Goal: Check status: Check status

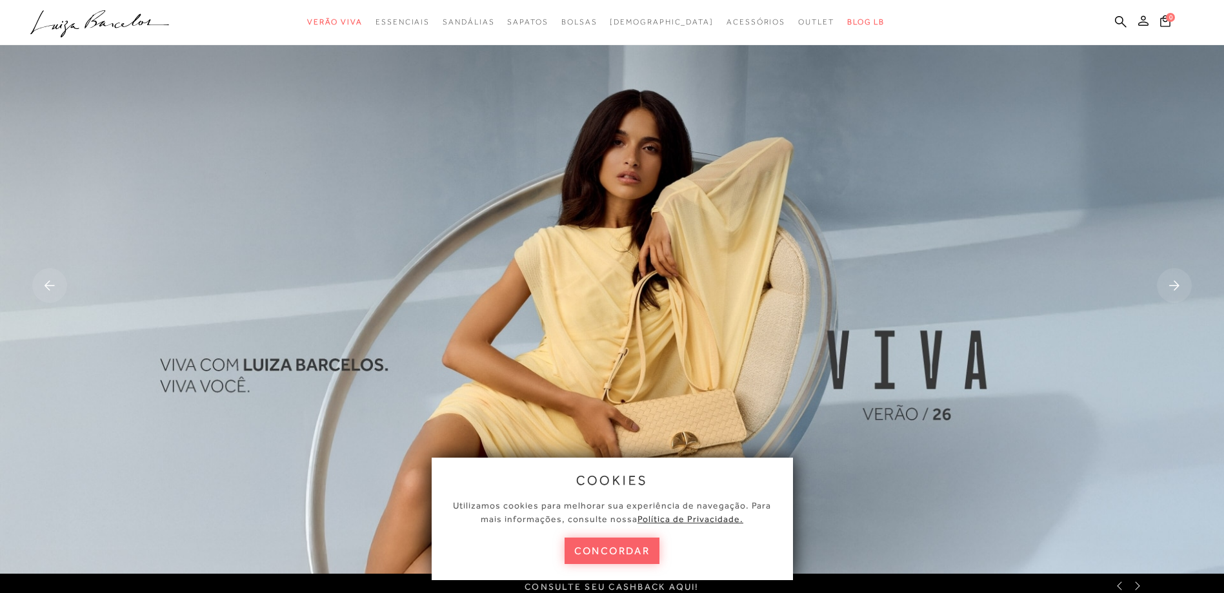
click at [1146, 20] on icon at bounding box center [1143, 20] width 10 height 10
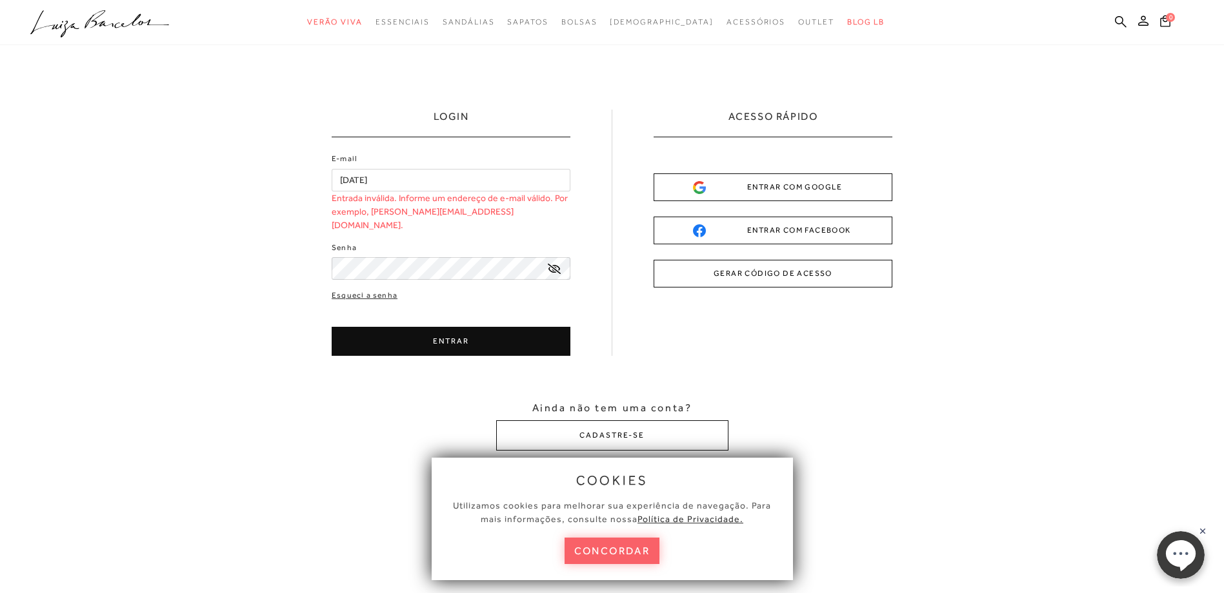
click at [449, 177] on input "20/12/1970" at bounding box center [451, 180] width 239 height 23
click at [266, 229] on div "LOGIN E-mail 20/12/1970 Entrada inválida. Informe um endereço de e-mail válido.…" at bounding box center [612, 280] width 1224 height 470
click at [387, 183] on input "20/12/1970" at bounding box center [451, 180] width 239 height 23
click at [302, 178] on div "LOGIN E-mail 20/12/1970 Entrada inválida. Informe um endereço de e-mail válido.…" at bounding box center [612, 280] width 1224 height 470
type input "cristiane.sfigueiroa@sp.senac.br"
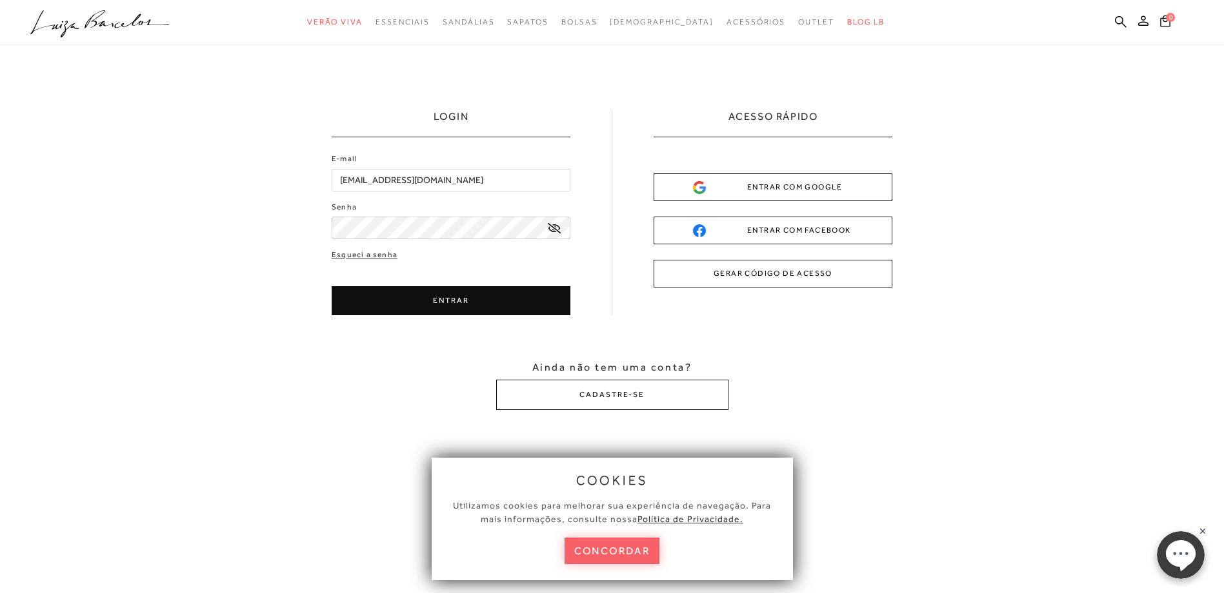
click at [553, 232] on icon at bounding box center [554, 228] width 13 height 10
click at [510, 301] on button "ENTRAR" at bounding box center [451, 300] width 239 height 29
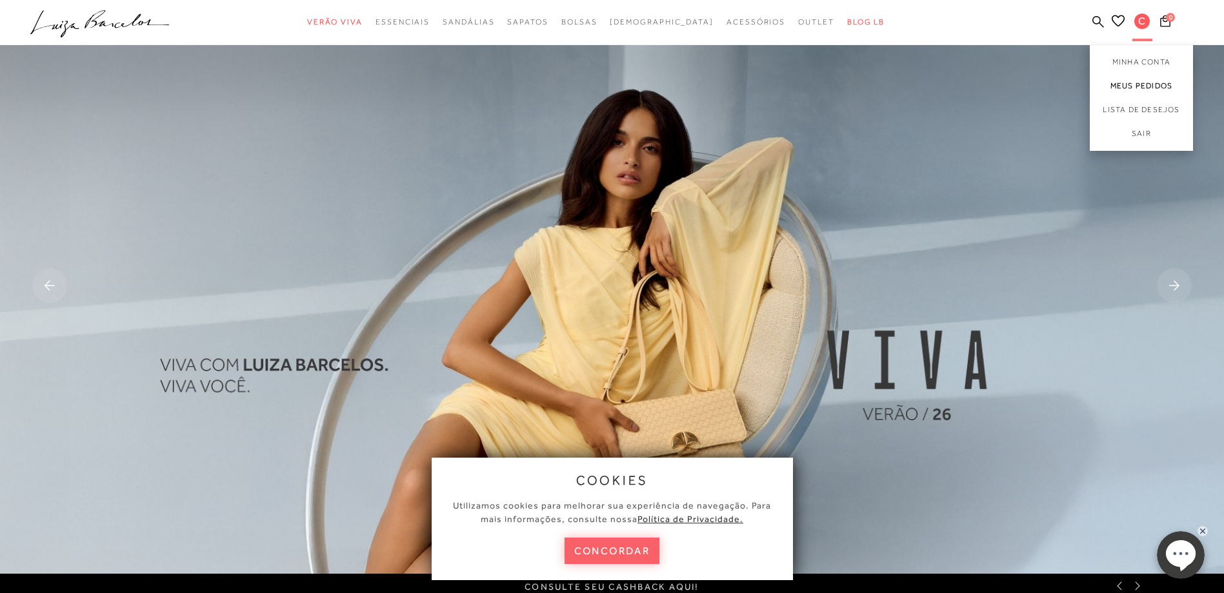
click at [1140, 95] on link "Meus Pedidos" at bounding box center [1141, 86] width 103 height 24
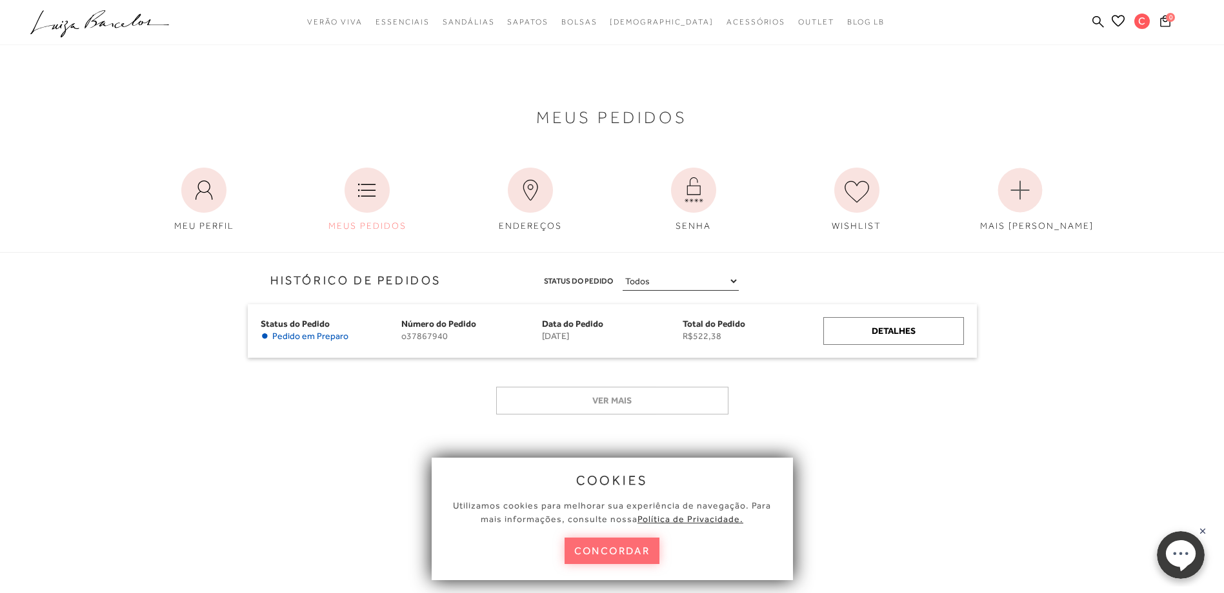
click at [626, 548] on button "concordar" at bounding box center [611, 551] width 95 height 26
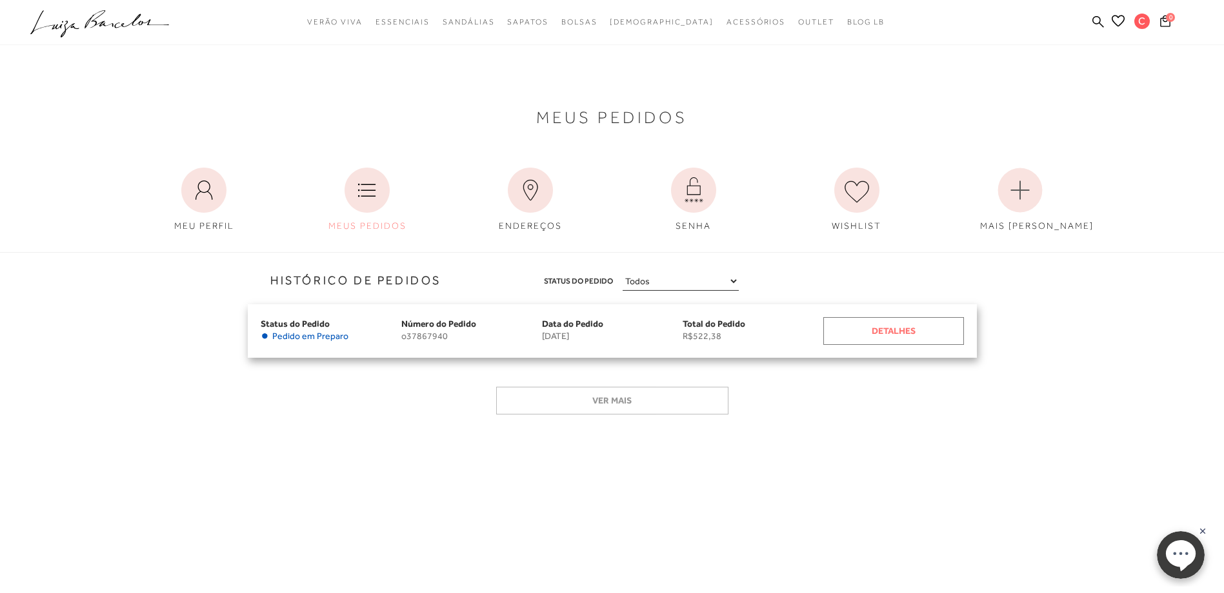
click at [906, 327] on div "Detalhes" at bounding box center [893, 331] width 141 height 28
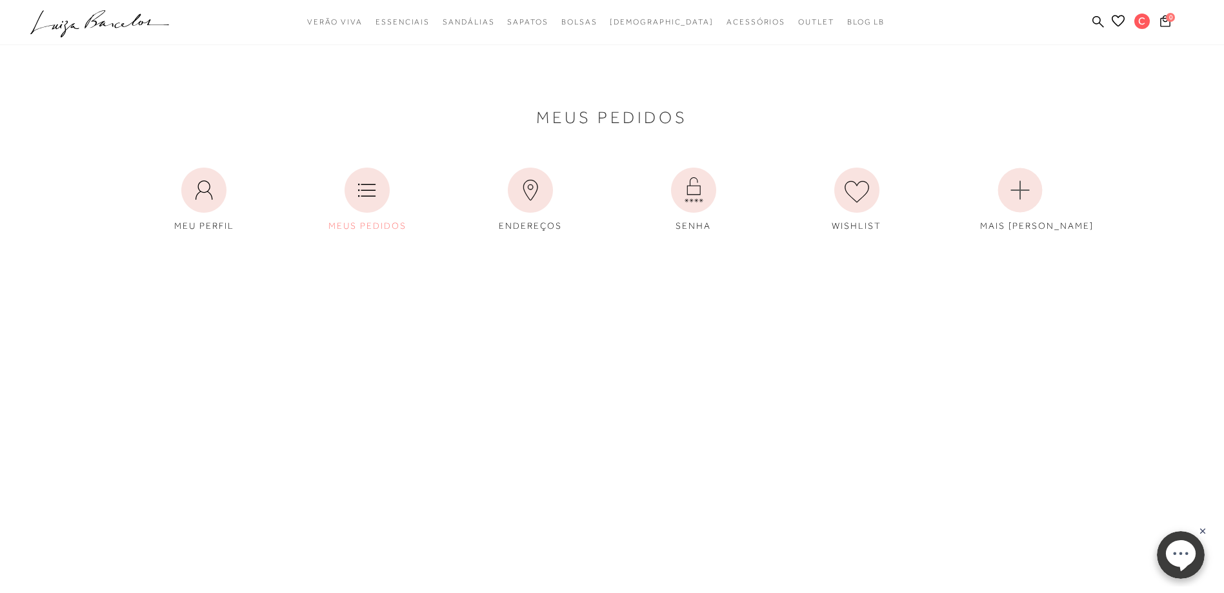
click at [906, 327] on div "Meus Pedidos MEU PERFIL MEUS PEDIDOS" at bounding box center [612, 248] width 1224 height 495
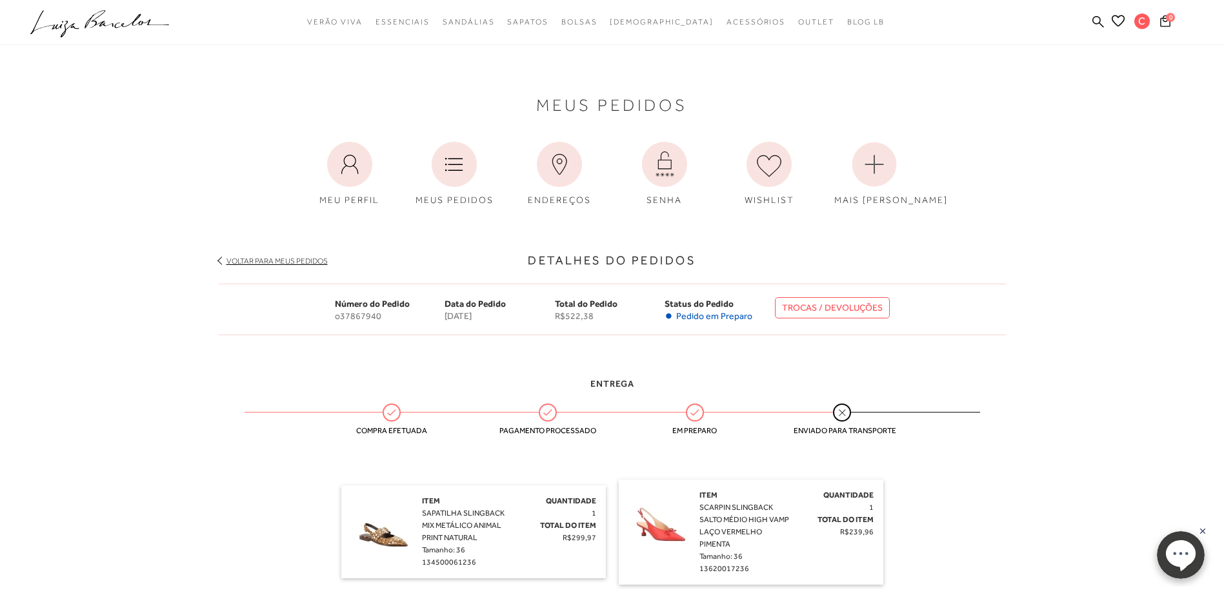
click at [1186, 561] on ellipse at bounding box center [1180, 553] width 30 height 27
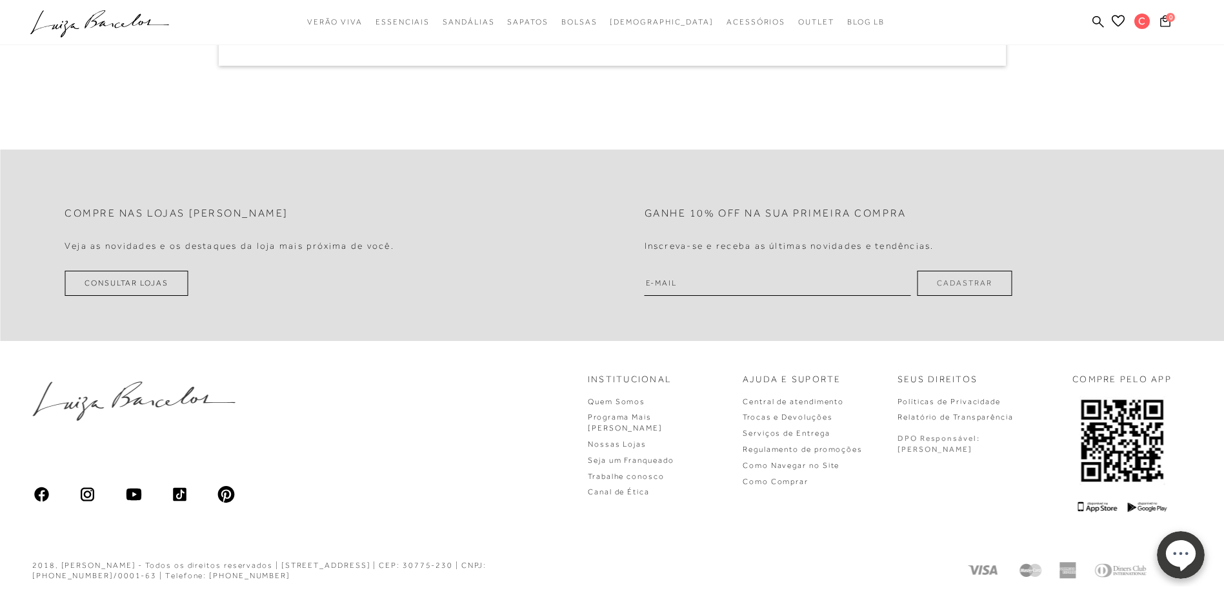
scroll to position [864, 0]
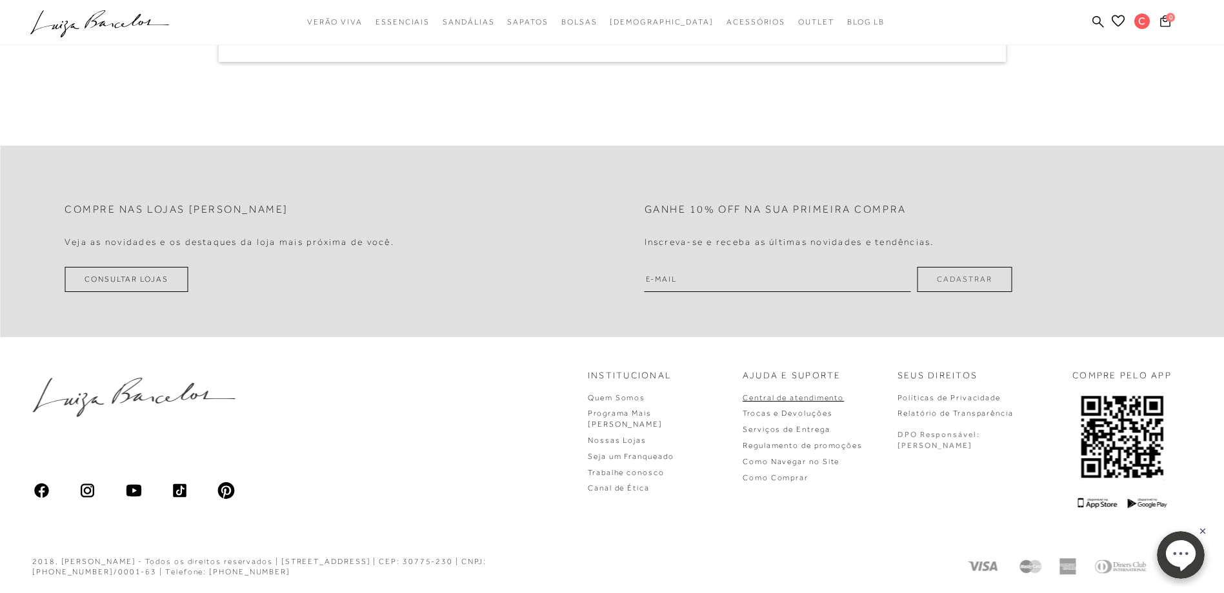
click at [844, 396] on link "Central de atendimento" at bounding box center [793, 398] width 101 height 9
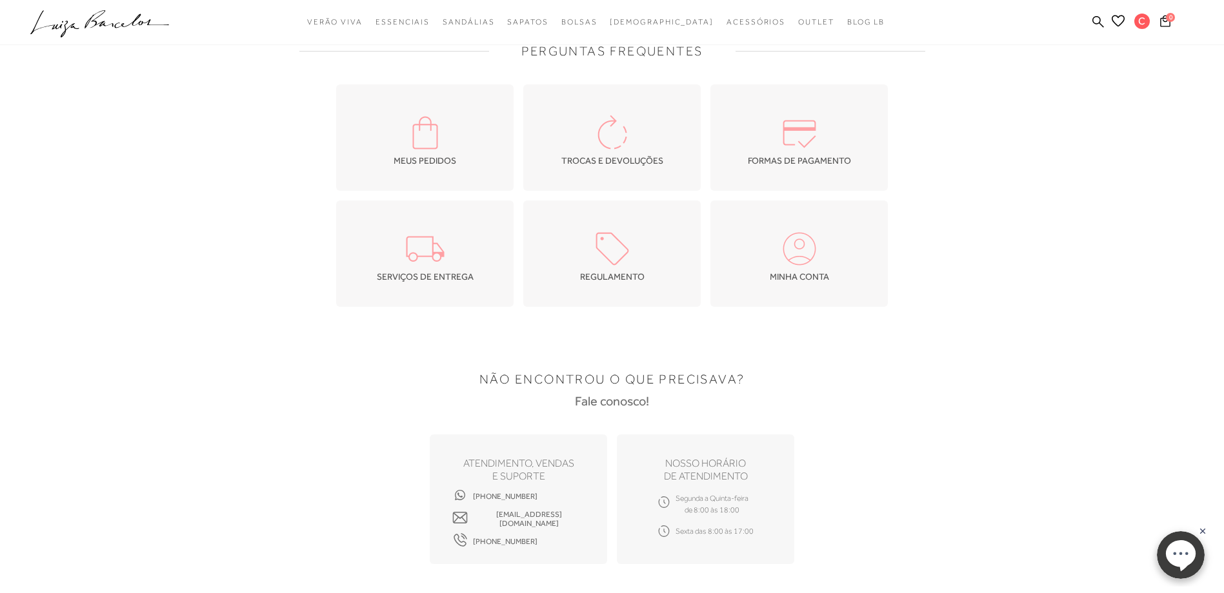
scroll to position [50, 0]
click at [500, 521] on span "sac.lojaonline@luizabarcelos.com.br" at bounding box center [529, 520] width 112 height 18
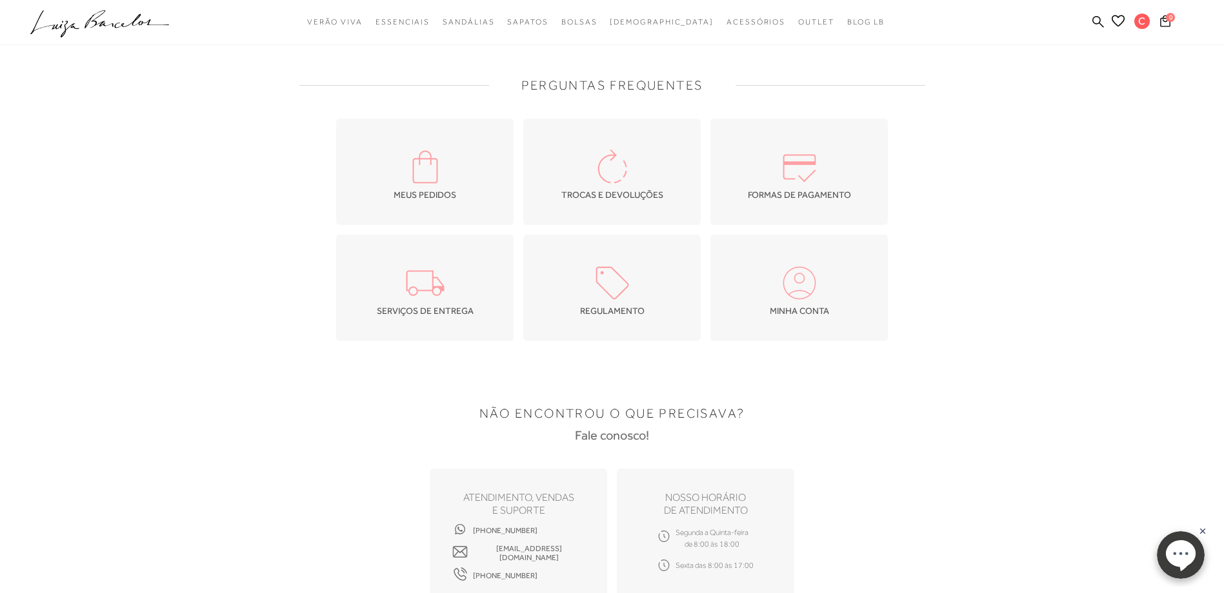
scroll to position [0, 0]
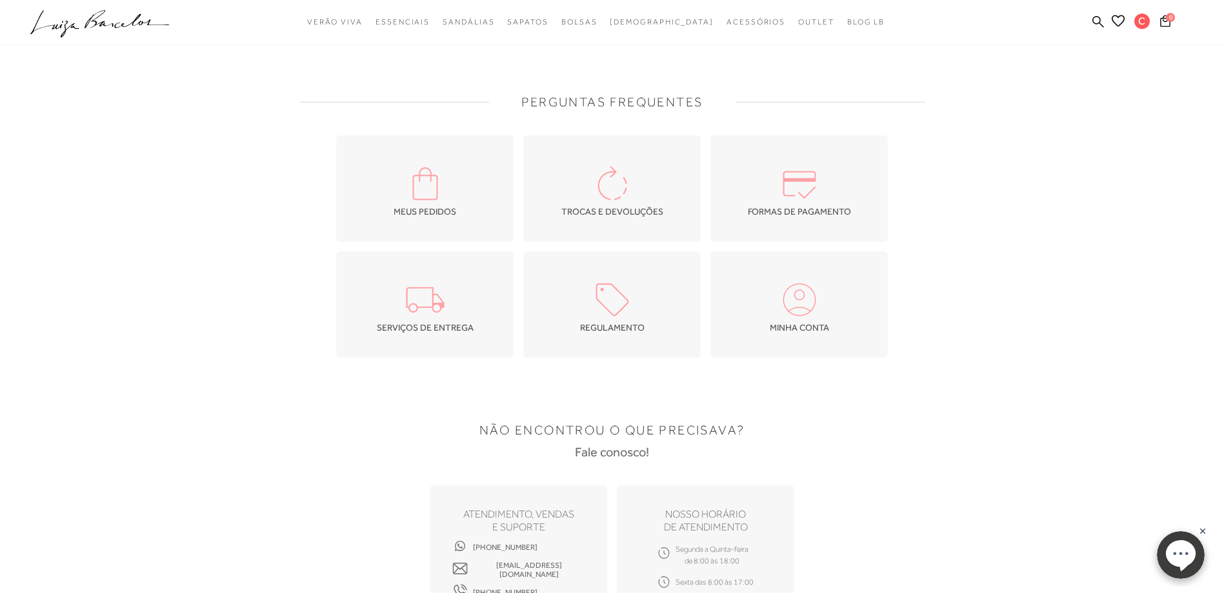
drag, startPoint x: 1148, startPoint y: 77, endPoint x: 904, endPoint y: 398, distance: 403.3
click at [0, 0] on link "Meus Pedidos" at bounding box center [0, 0] width 0 height 0
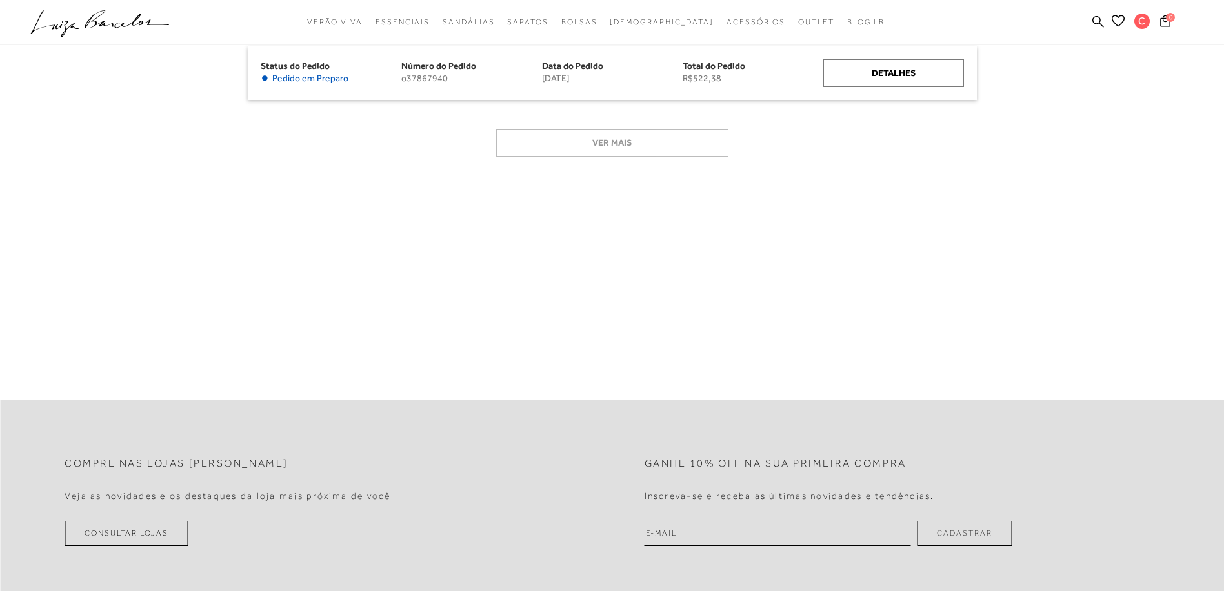
scroll to position [512, 0]
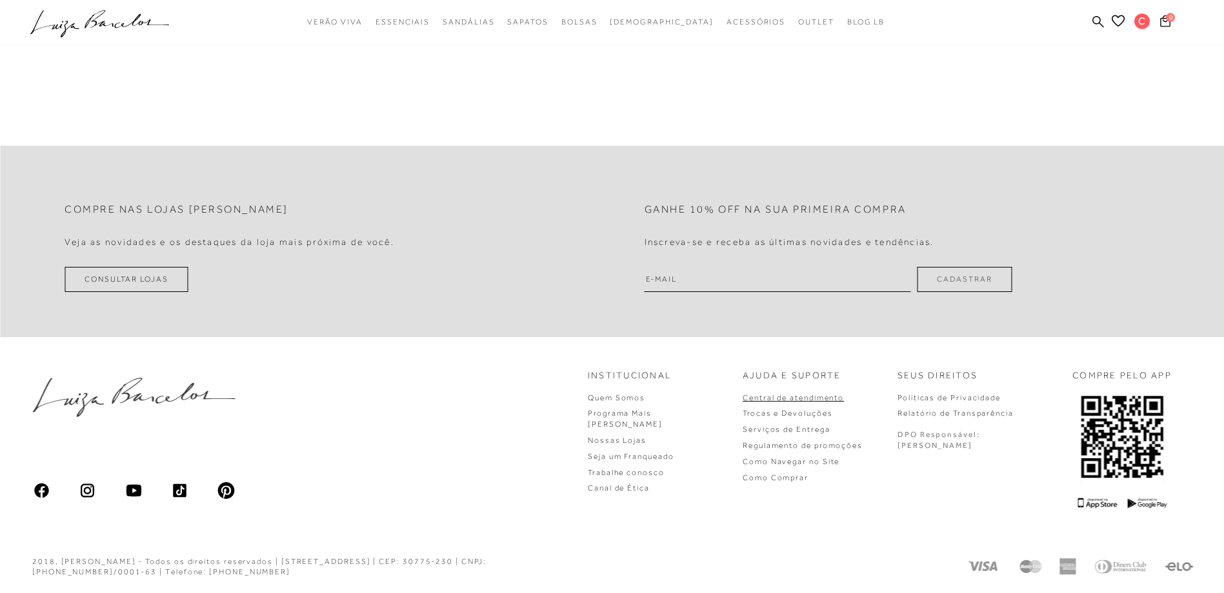
click at [837, 399] on link "Central de atendimento" at bounding box center [793, 398] width 101 height 9
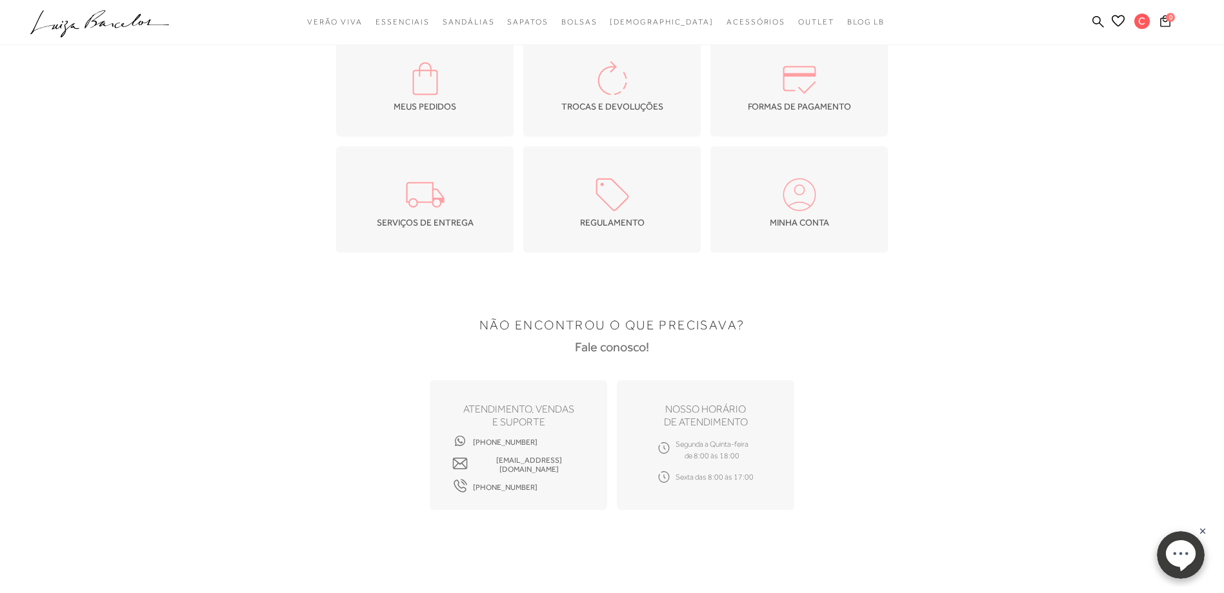
scroll to position [129, 0]
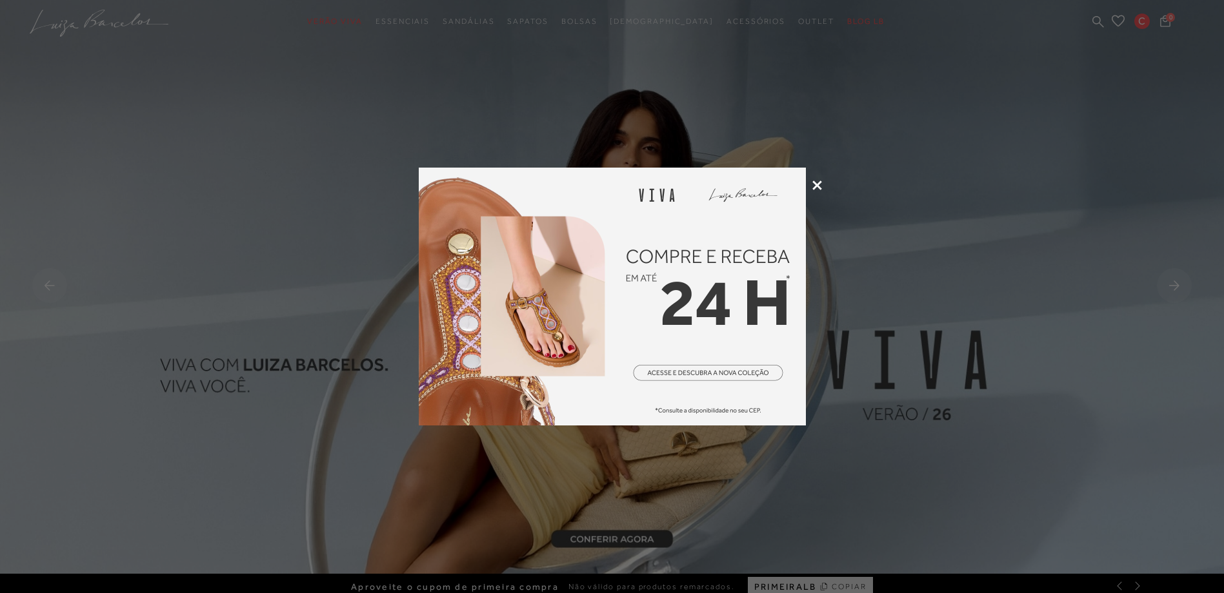
drag, startPoint x: 0, startPoint y: 0, endPoint x: 817, endPoint y: 187, distance: 838.5
click at [817, 187] on icon at bounding box center [817, 186] width 10 height 10
